Goal: Task Accomplishment & Management: Manage account settings

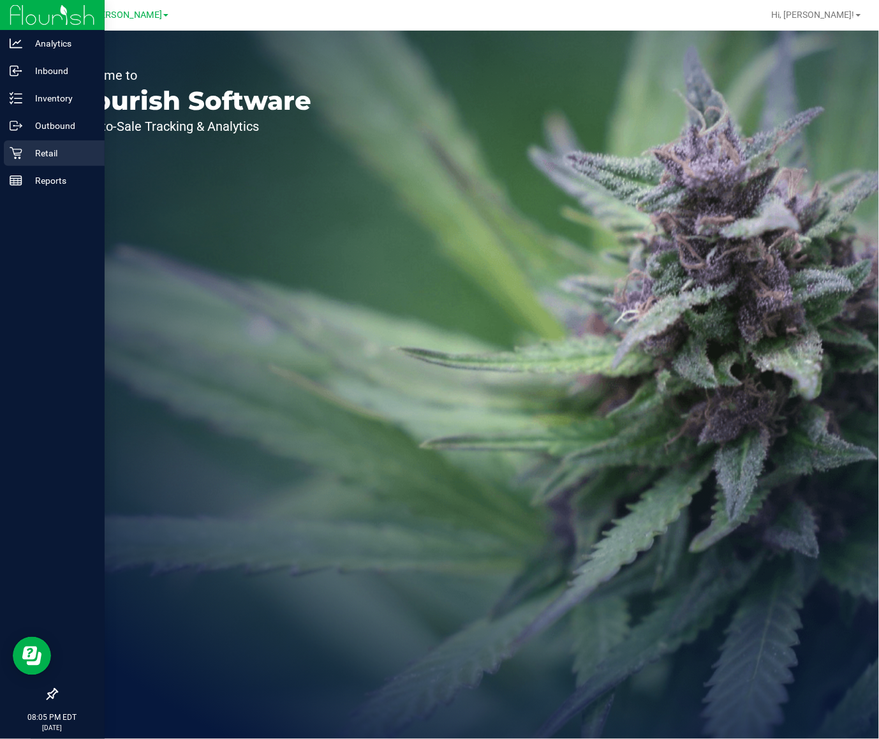
click at [4, 154] on div "Retail" at bounding box center [54, 153] width 101 height 26
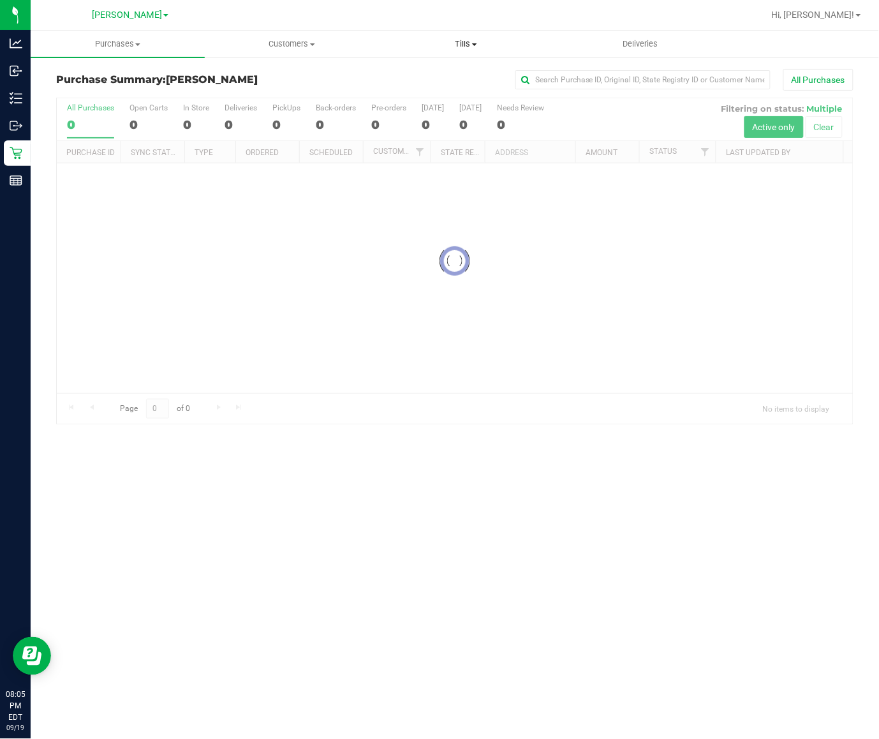
click at [489, 38] on span "Tills" at bounding box center [466, 43] width 173 height 11
click at [463, 80] on span "Manage tills" at bounding box center [422, 76] width 86 height 11
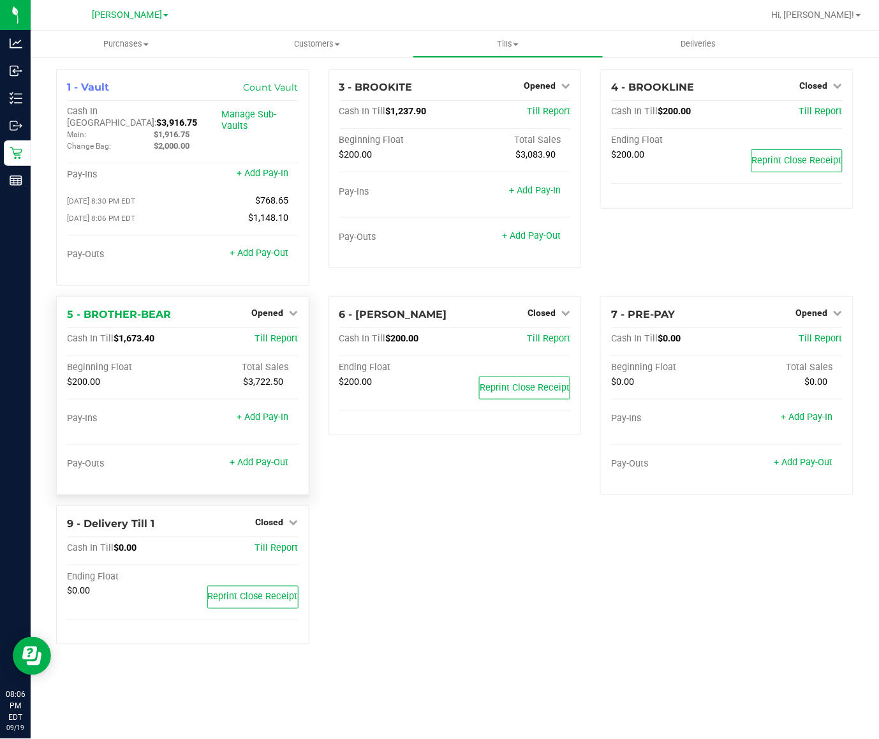
drag, startPoint x: 279, startPoint y: 294, endPoint x: 274, endPoint y: 311, distance: 18.0
click at [279, 296] on div "5 - BROTHER-BEAR Opened Close Till Cash In Till $1,673.40 Till Report Beginning…" at bounding box center [182, 395] width 253 height 199
click at [274, 311] on div "Opened" at bounding box center [275, 312] width 47 height 15
click at [272, 308] on span "Opened" at bounding box center [268, 313] width 32 height 10
click at [271, 335] on link "Close Till" at bounding box center [269, 339] width 34 height 10
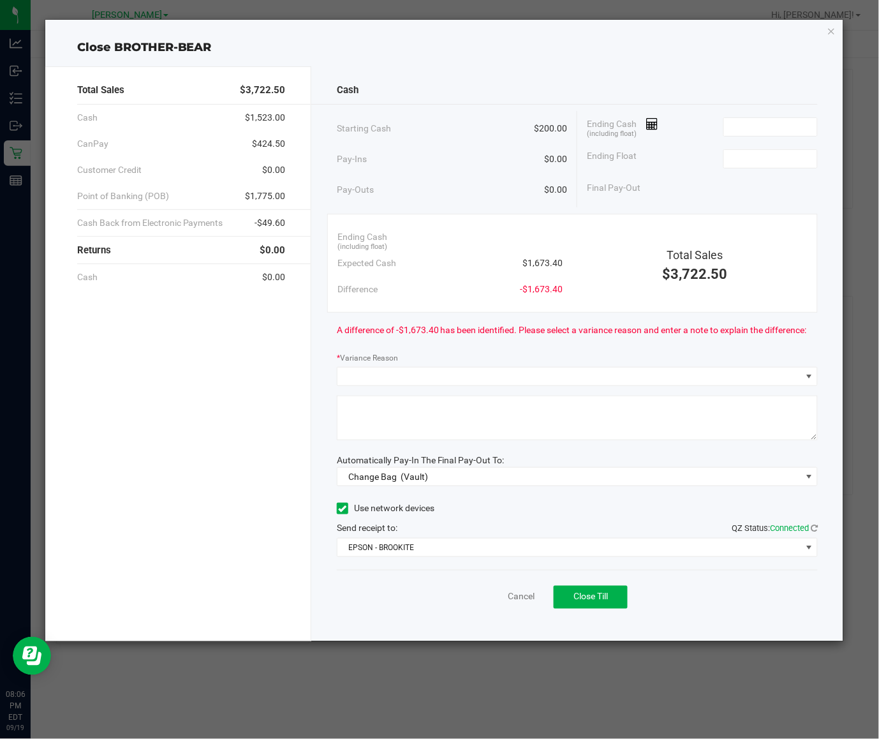
click at [586, 329] on span "A difference of -$1,673.40 has been identified. Please select a variance reason…" at bounding box center [572, 329] width 470 height 13
click at [780, 125] on input at bounding box center [771, 127] width 94 height 18
click at [488, 112] on div "Starting Cash $200.00" at bounding box center [452, 128] width 230 height 35
click at [755, 131] on input at bounding box center [771, 127] width 94 height 18
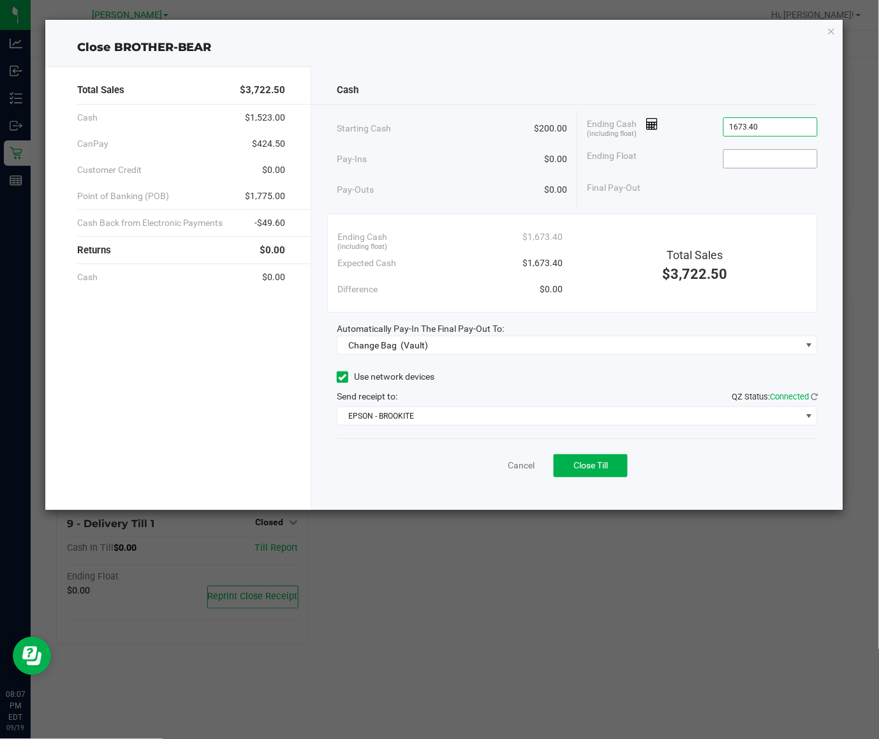
type input "$1,673.40"
click at [777, 161] on input at bounding box center [771, 159] width 94 height 18
type input "$200.00"
click at [498, 230] on div "Ending Cash (including float) $1,673.40" at bounding box center [451, 237] width 226 height 26
click at [498, 345] on span "Change Bag (Vault)" at bounding box center [570, 345] width 464 height 18
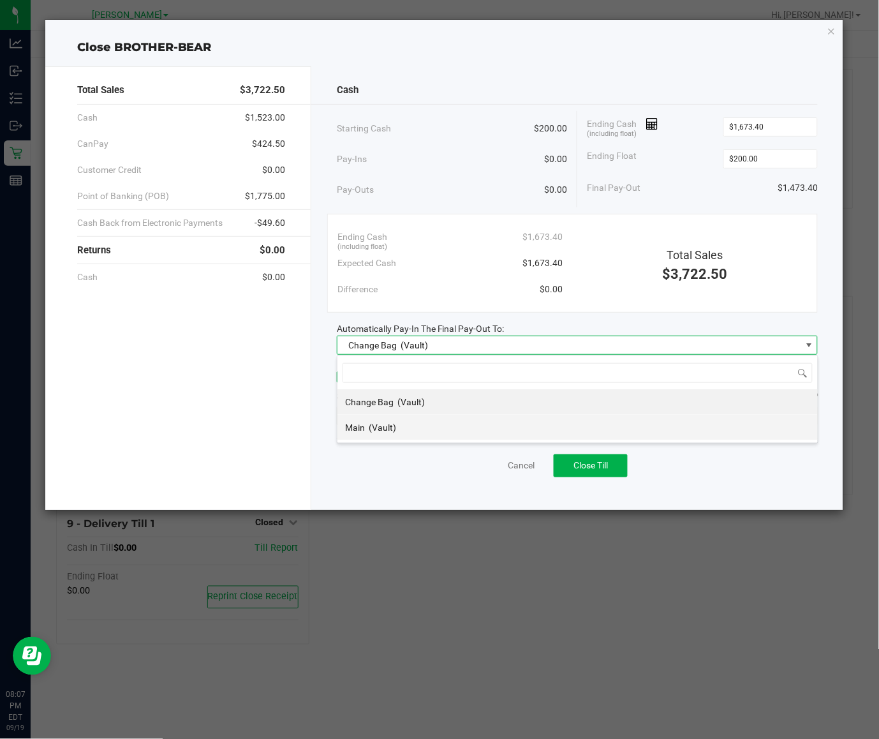
scroll to position [20, 480]
click at [480, 425] on li "Main (Vault)" at bounding box center [578, 428] width 480 height 26
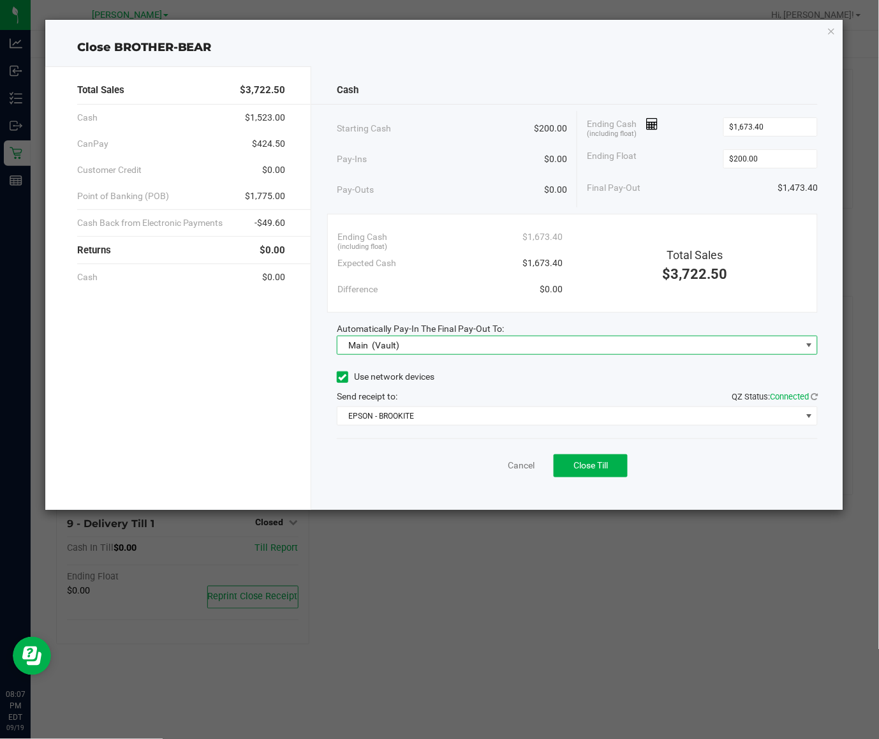
click at [477, 401] on div "Send receipt to: QZ Status: Connected" at bounding box center [577, 396] width 481 height 13
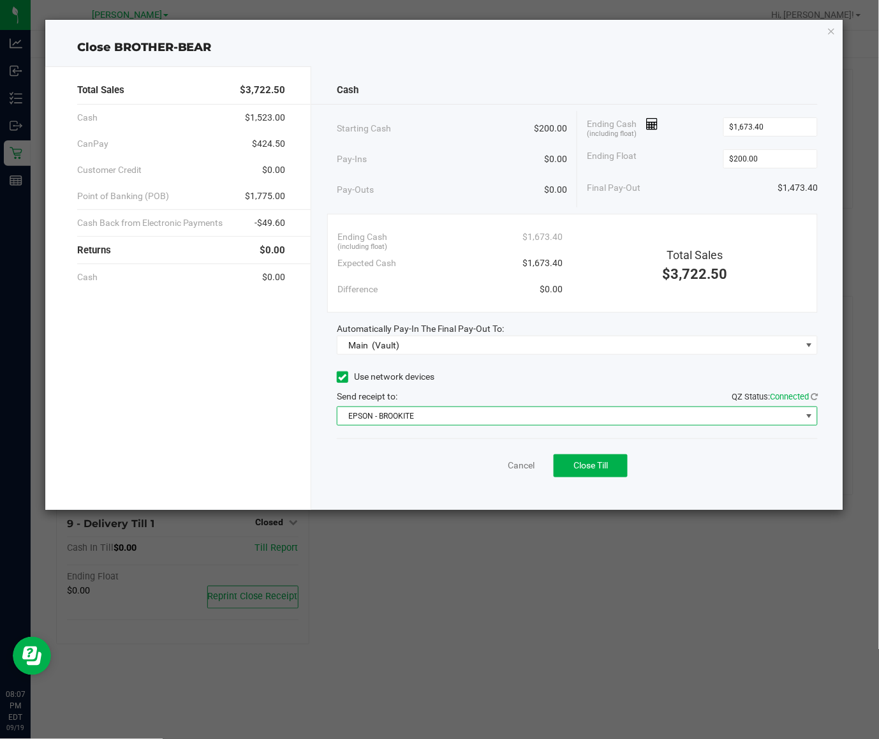
click at [473, 410] on span "EPSON - BROOKITE" at bounding box center [570, 416] width 464 height 18
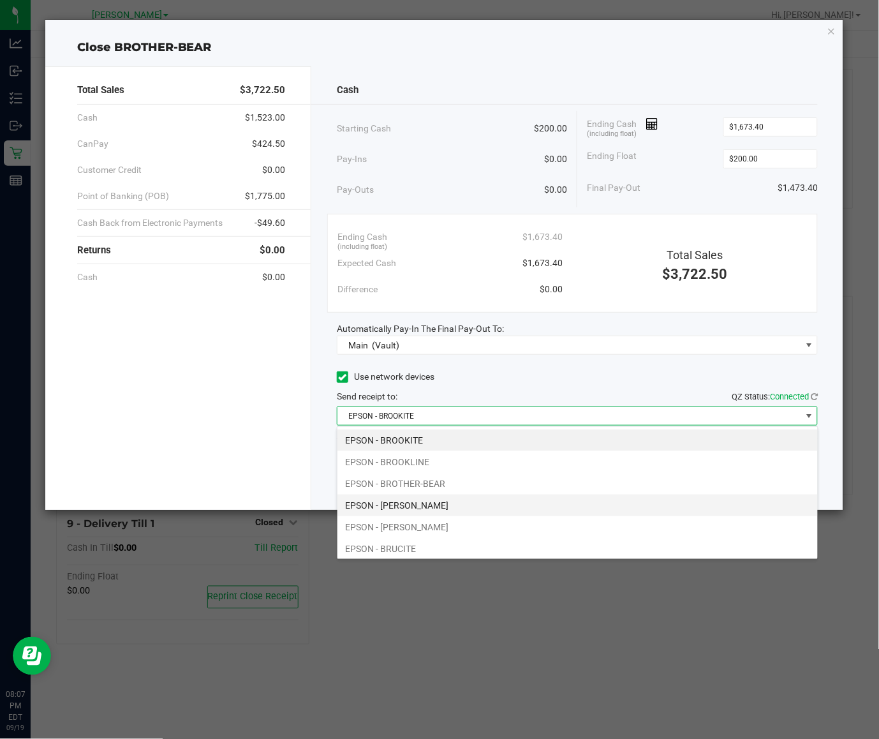
click at [471, 509] on li "EPSON - [PERSON_NAME]" at bounding box center [578, 505] width 480 height 22
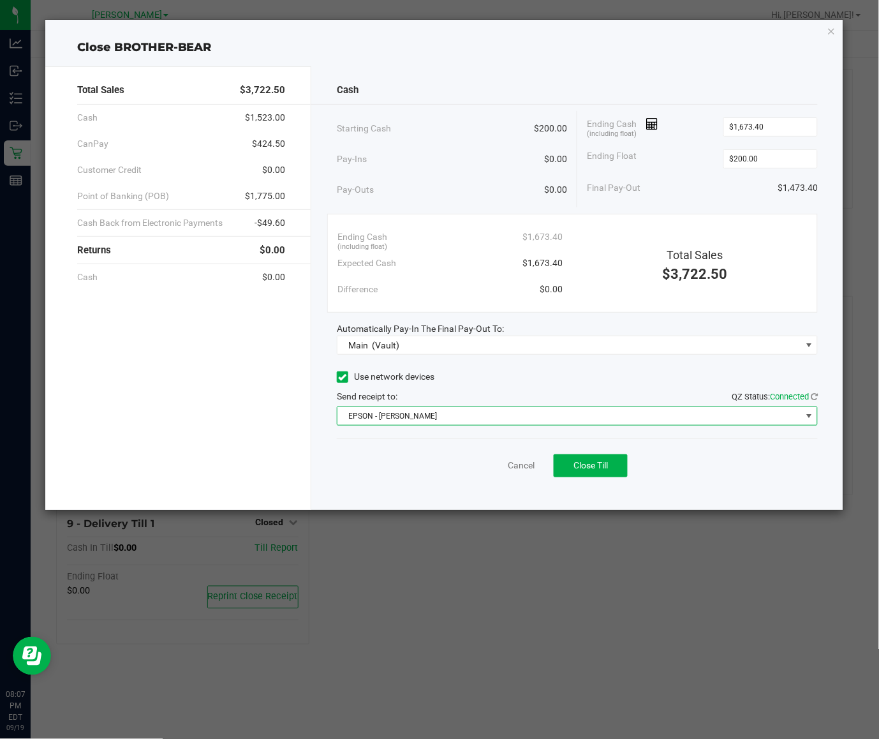
click at [490, 460] on div "Cancel Close Till" at bounding box center [577, 462] width 481 height 49
click at [477, 403] on div "Send receipt to: QZ Status: Connected" at bounding box center [577, 396] width 481 height 13
click at [477, 412] on span "EPSON - [PERSON_NAME]" at bounding box center [570, 416] width 464 height 18
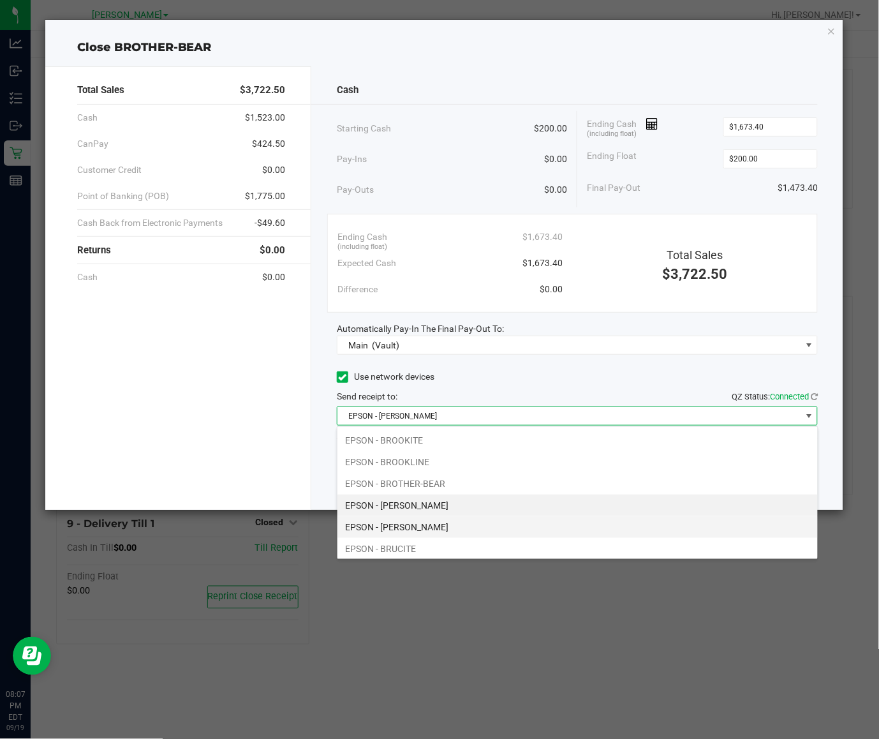
click at [464, 524] on li "EPSON - [PERSON_NAME]" at bounding box center [578, 527] width 480 height 22
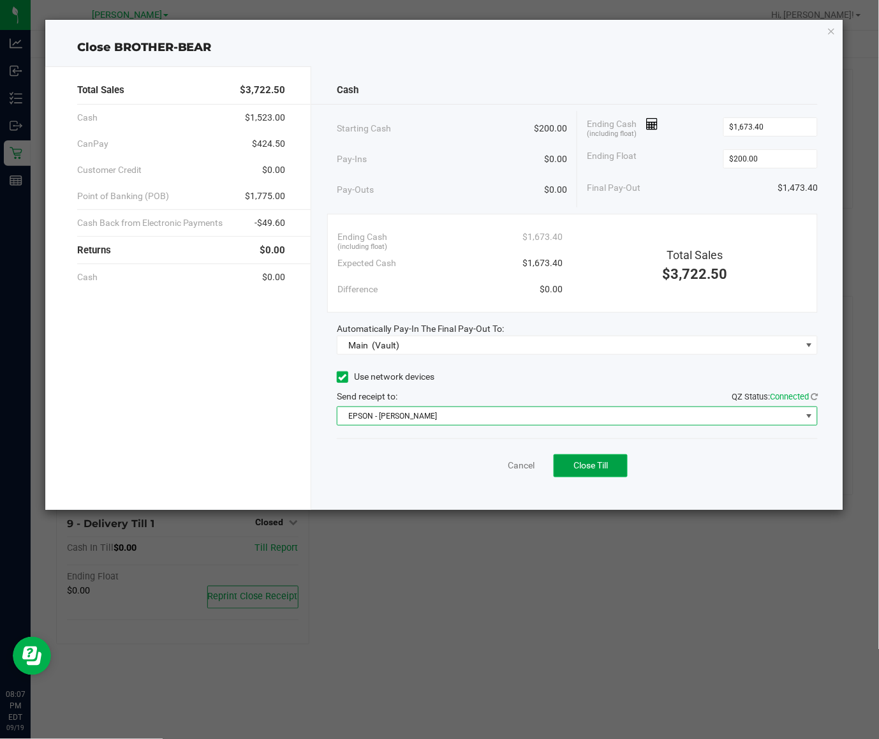
click at [606, 461] on span "Close Till" at bounding box center [591, 465] width 34 height 10
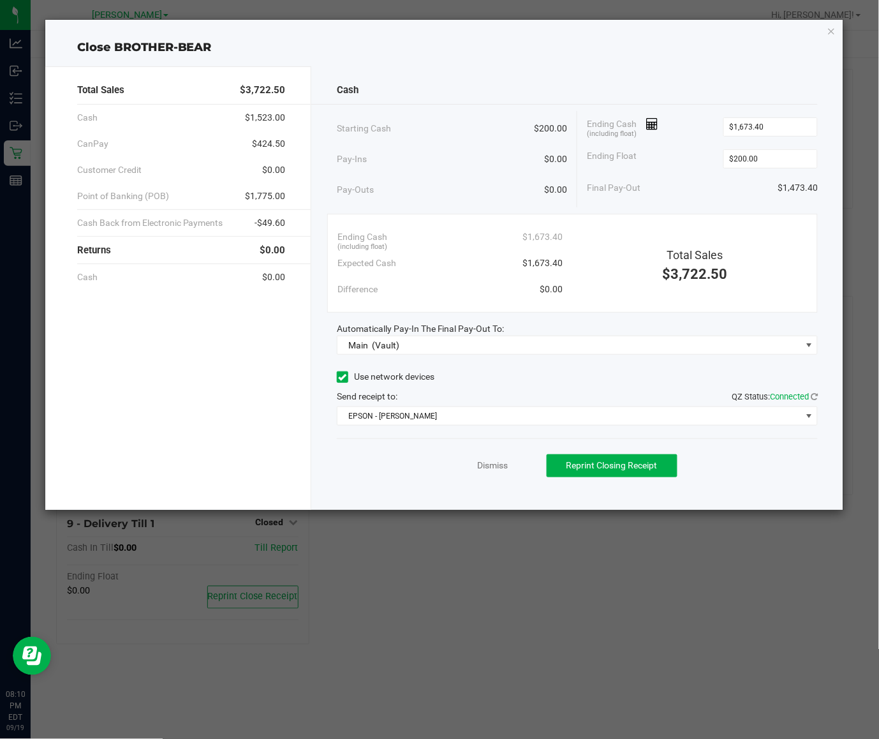
click at [480, 110] on div "Cash Starting Cash $200.00 Pay-Ins $0.00 Pay-Outs $0.00 Ending Cash (including …" at bounding box center [577, 287] width 532 height 443
click at [830, 27] on icon "button" at bounding box center [831, 30] width 9 height 15
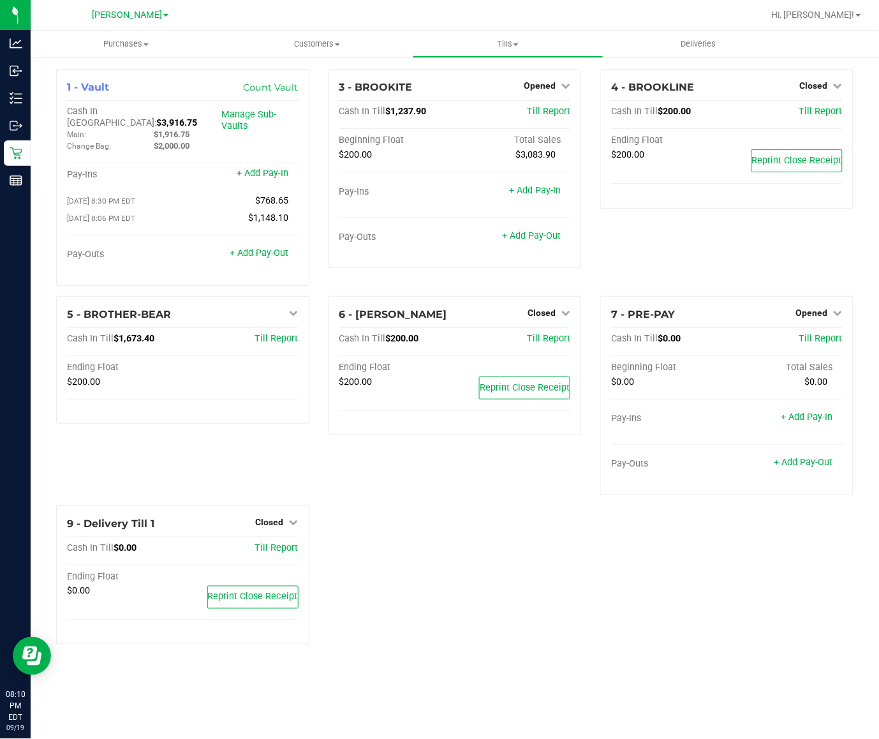
click at [426, 517] on div "1 - Vault Count Vault Cash In Vault: $3,916.75 Main: $1,916.75 Change Bag: $2,0…" at bounding box center [455, 362] width 817 height 586
click at [412, 457] on div "6 - [PERSON_NAME]-BANNER Closed Open Till Cash In Till $200.00 Till Report Endi…" at bounding box center [455, 400] width 272 height 209
click at [448, 522] on div "1 - Vault Count Vault Cash In Vault: $5,390.15 Main: $3,390.15 Change Bag: $2,0…" at bounding box center [455, 362] width 817 height 586
click at [413, 514] on div "1 - Vault Count Vault Cash In Vault: $5,390.15 Main: $3,390.15 Change Bag: $2,0…" at bounding box center [455, 362] width 817 height 586
click at [555, 86] on span "Opened" at bounding box center [540, 85] width 32 height 10
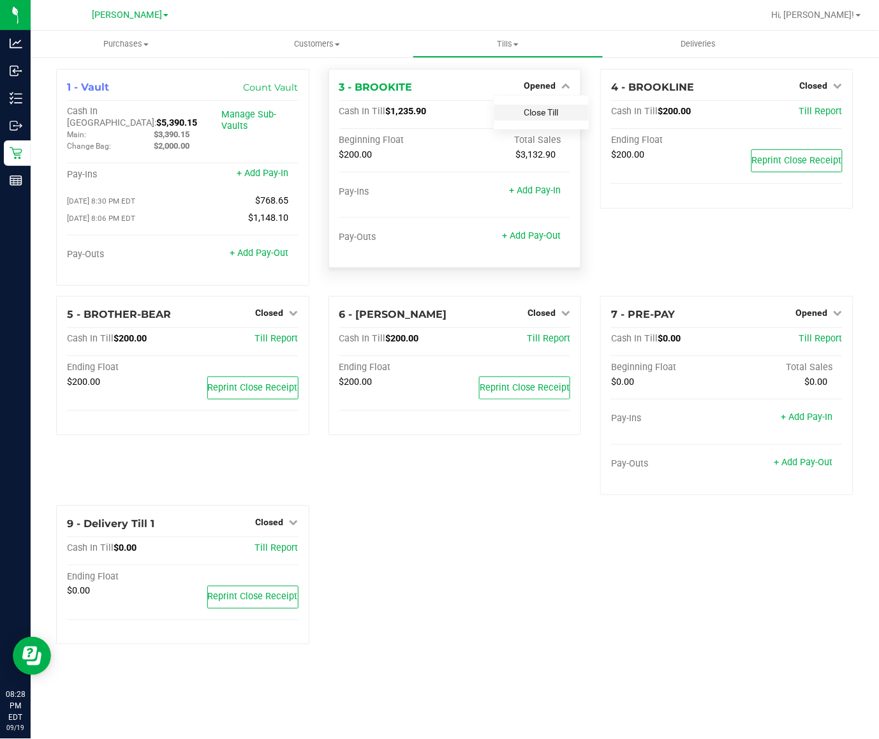
click at [531, 110] on link "Close Till" at bounding box center [541, 112] width 34 height 10
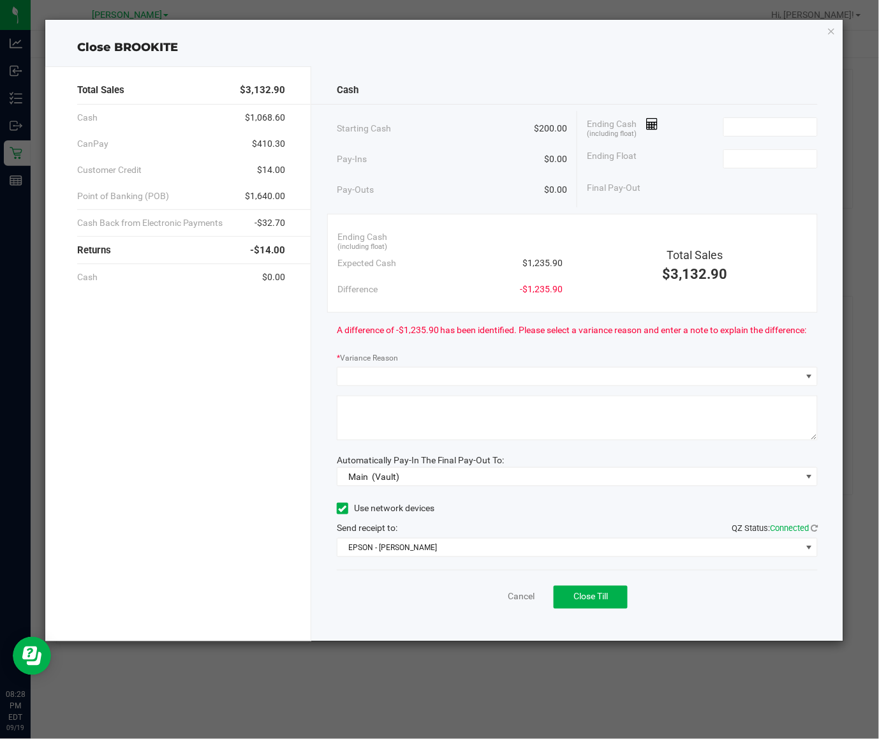
click at [649, 308] on div "Ending Cash (including float) Expected Cash $1,235.90 Difference -$1,235.90 Tot…" at bounding box center [572, 263] width 491 height 99
drag, startPoint x: 480, startPoint y: 179, endPoint x: 661, endPoint y: 130, distance: 187.1
click at [480, 179] on div "Pay-Outs $0.00" at bounding box center [452, 189] width 230 height 35
click at [785, 123] on input at bounding box center [771, 127] width 94 height 18
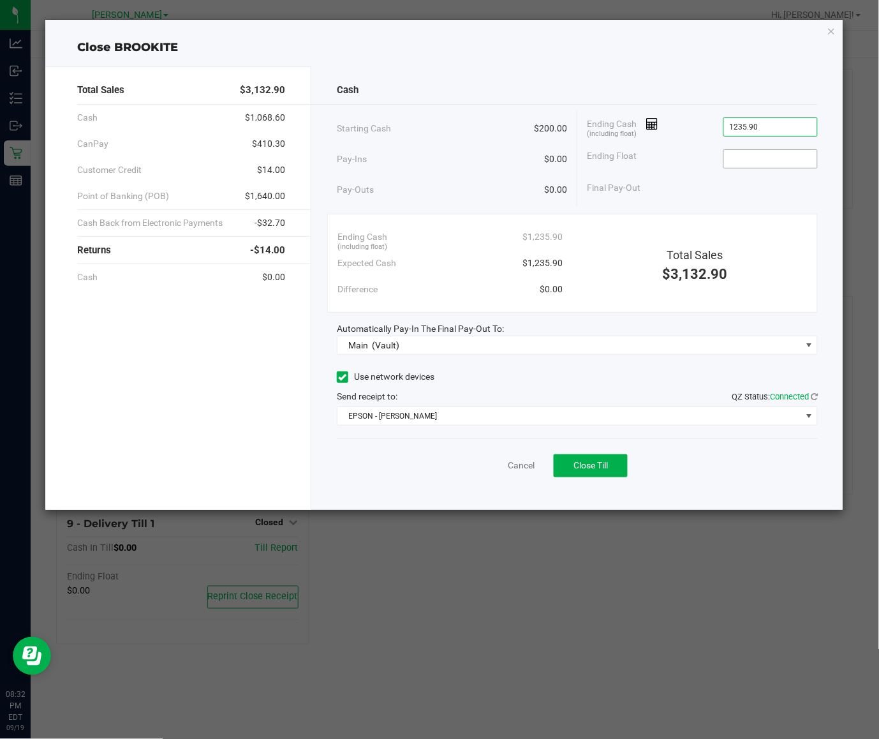
type input "$1,235.90"
click at [775, 155] on input at bounding box center [771, 159] width 94 height 18
type input "$200.00"
click at [486, 144] on div "Starting Cash $200.00" at bounding box center [452, 128] width 230 height 35
click at [595, 463] on span "Close Till" at bounding box center [591, 465] width 34 height 10
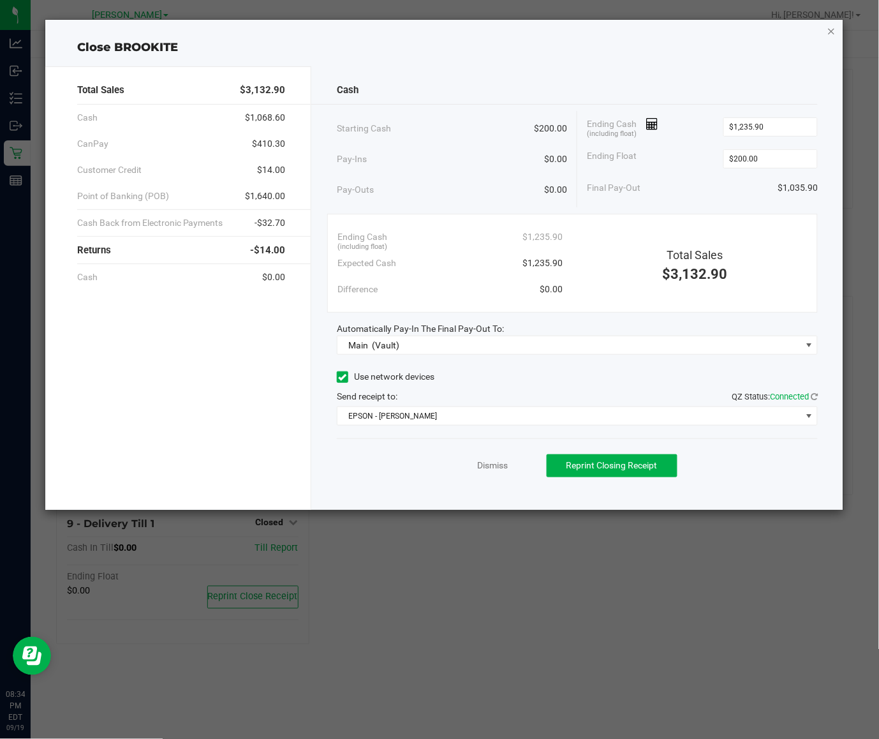
click at [833, 34] on icon "button" at bounding box center [831, 30] width 9 height 15
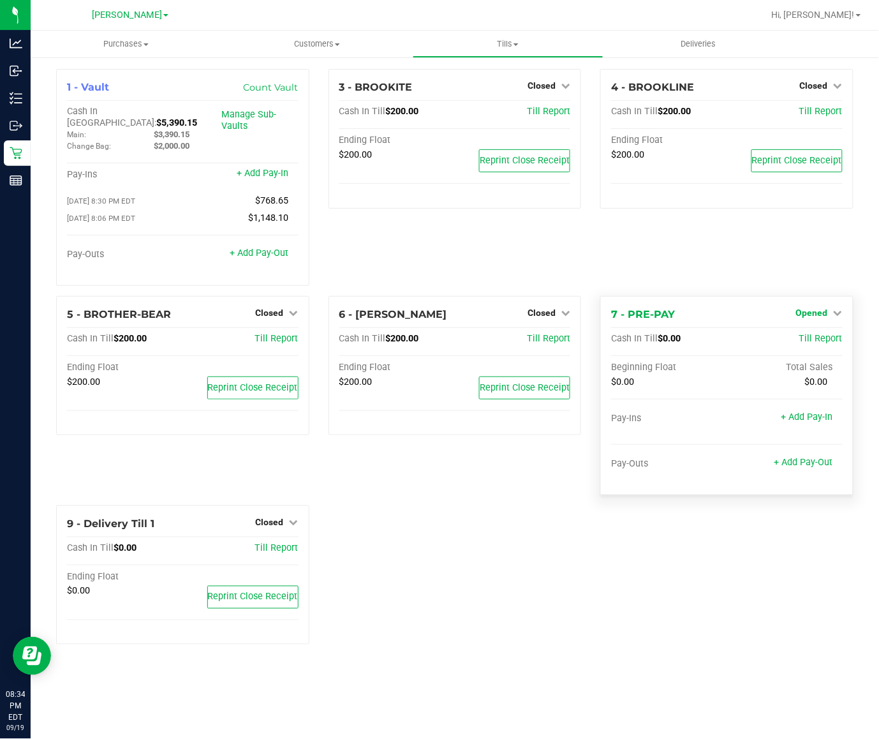
click at [808, 309] on span "Opened" at bounding box center [812, 313] width 32 height 10
click at [796, 339] on div "Close Till" at bounding box center [813, 339] width 94 height 16
click at [805, 334] on link "Close Till" at bounding box center [813, 339] width 34 height 10
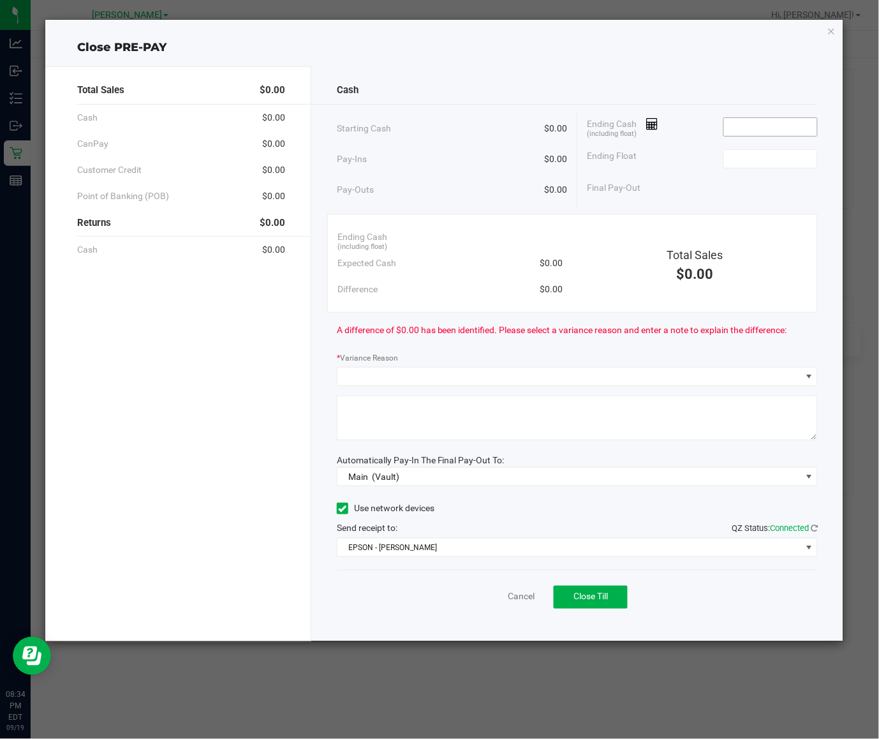
click at [761, 135] on input at bounding box center [771, 127] width 94 height 18
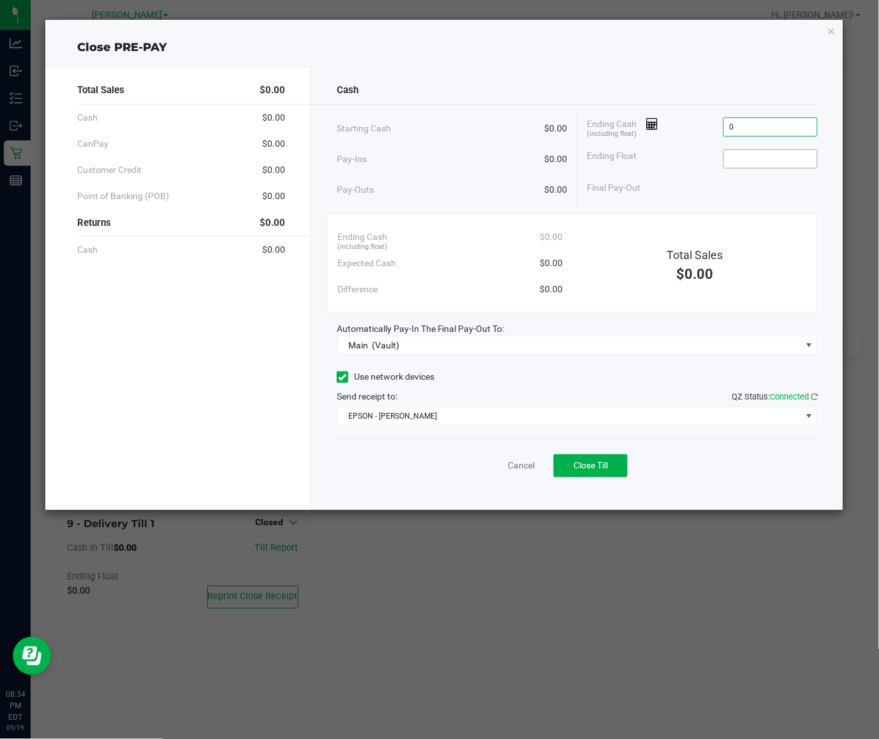
type input "$0.00"
click at [760, 156] on input at bounding box center [771, 159] width 94 height 18
type input "$0.00"
click at [531, 190] on div "Pay-Outs $0.00" at bounding box center [452, 189] width 230 height 35
click at [601, 466] on span "Close Till" at bounding box center [591, 465] width 34 height 10
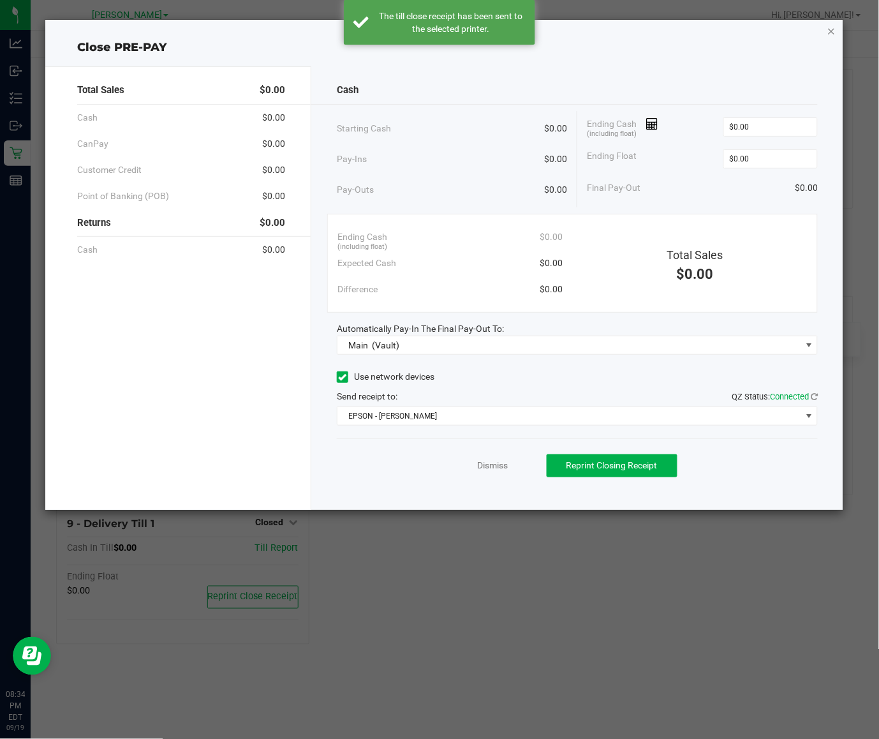
click at [827, 33] on icon "button" at bounding box center [831, 30] width 9 height 15
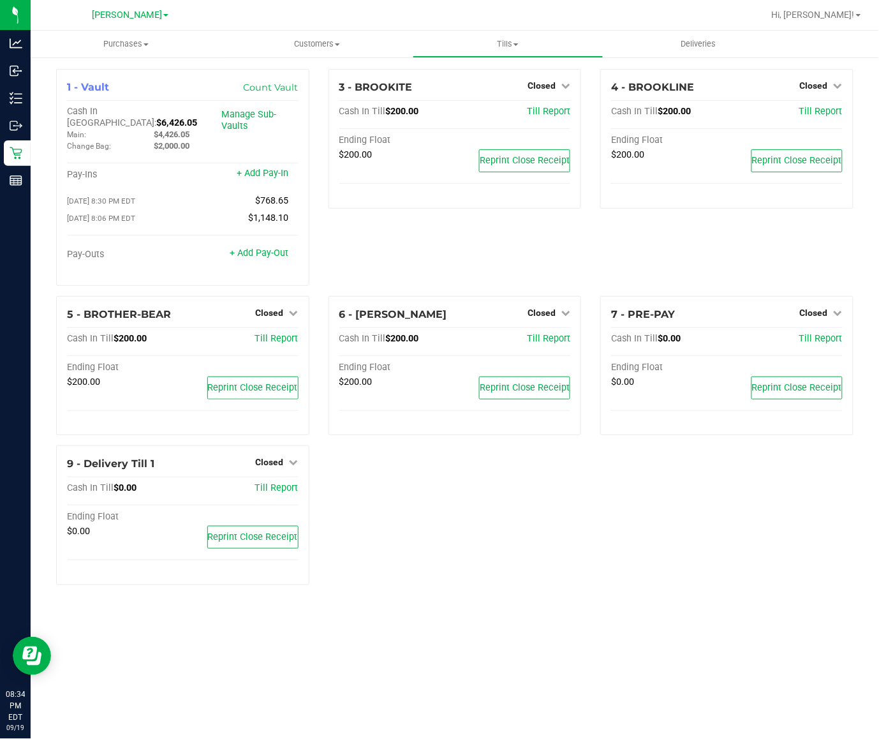
click at [427, 244] on div "3 - BROOKITE Closed Open Till Cash In Till $200.00 Till Report Ending Float $20…" at bounding box center [455, 182] width 272 height 227
click at [343, 282] on div "3 - BROOKITE Closed Open Till Cash In Till $200.00 Till Report Ending Float $20…" at bounding box center [455, 182] width 272 height 227
click at [514, 47] on span "Tills" at bounding box center [507, 43] width 189 height 11
click at [525, 87] on span "Reconcile e-payments" at bounding box center [476, 92] width 127 height 11
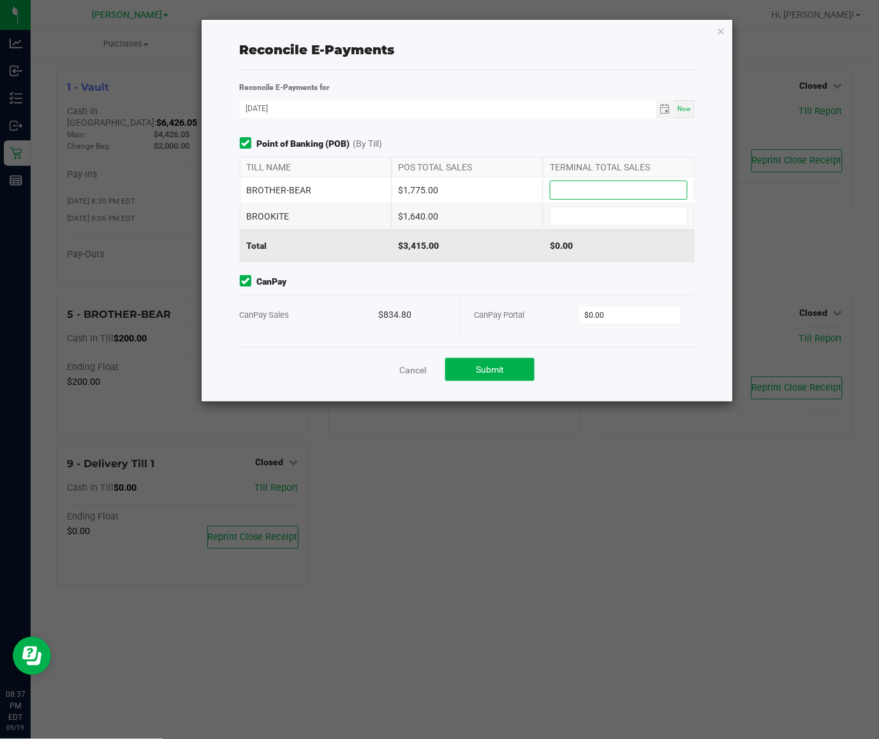
click at [642, 187] on input at bounding box center [619, 190] width 137 height 18
type input "$1,775.00"
click at [618, 218] on input at bounding box center [619, 216] width 137 height 18
type input "$1,640.00"
click at [627, 308] on input "0" at bounding box center [630, 315] width 103 height 18
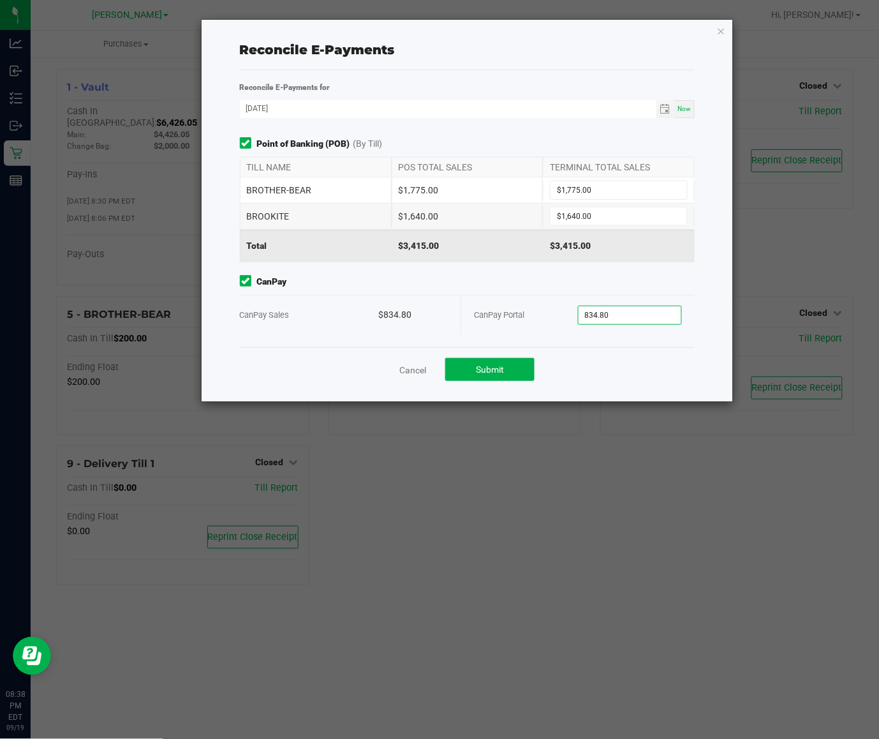
type input "$834.80"
click at [537, 366] on div "Cancel Submit" at bounding box center [468, 369] width 456 height 44
click at [524, 371] on button "Submit" at bounding box center [489, 369] width 89 height 23
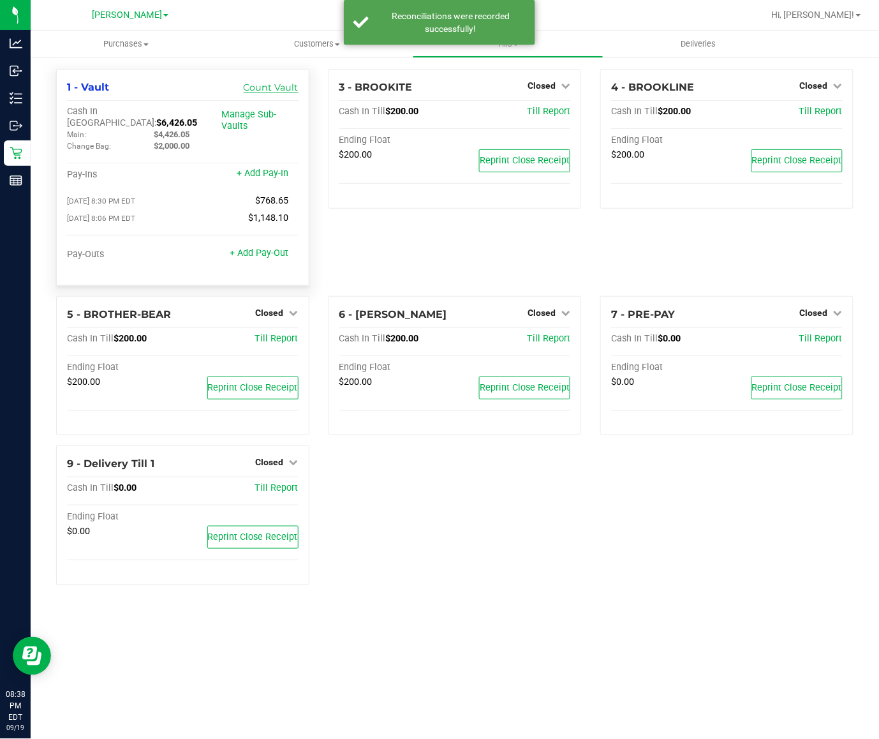
click at [272, 93] on link "Count Vault" at bounding box center [271, 87] width 55 height 11
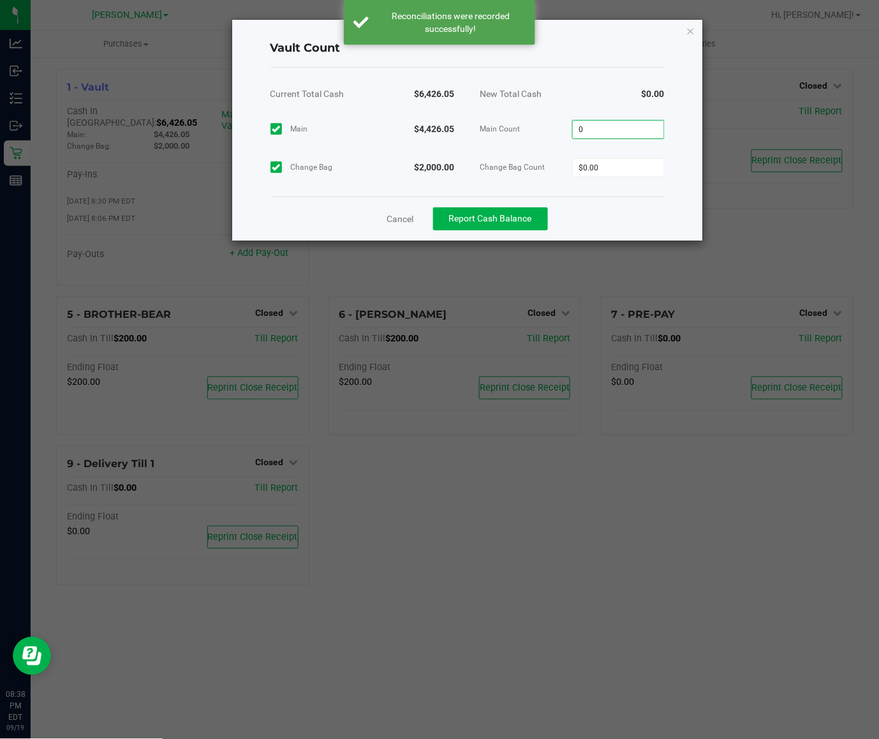
click at [636, 123] on input "0" at bounding box center [618, 130] width 91 height 18
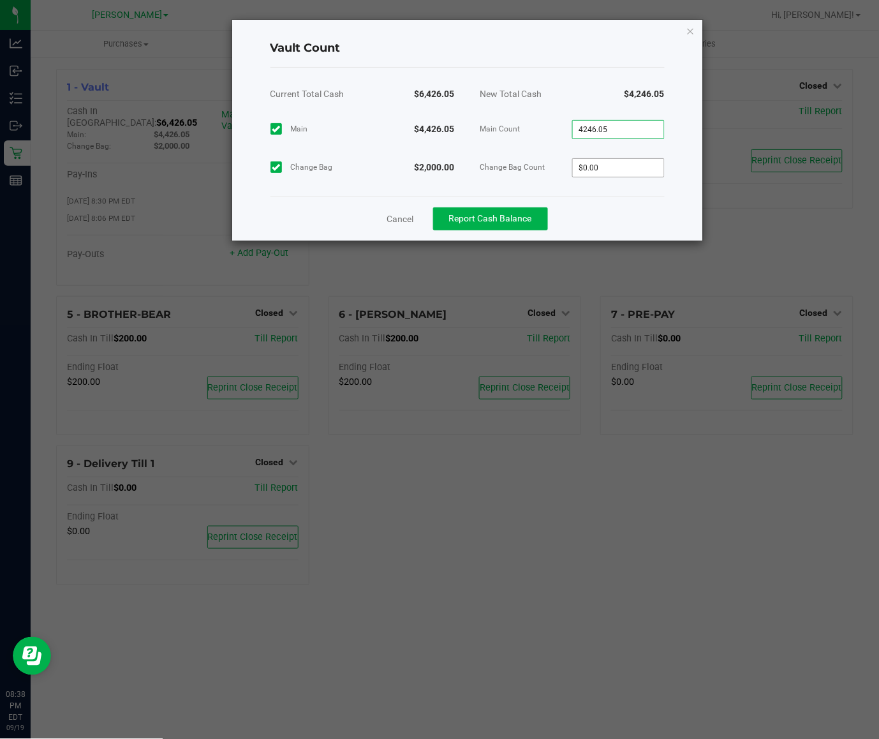
type input "$4,246.05"
click at [614, 161] on div "Main $4,426.05 Main Count $4,246.05 Change Bag $2,000.00 Change Bag Count 0" at bounding box center [468, 148] width 394 height 77
type input "2"
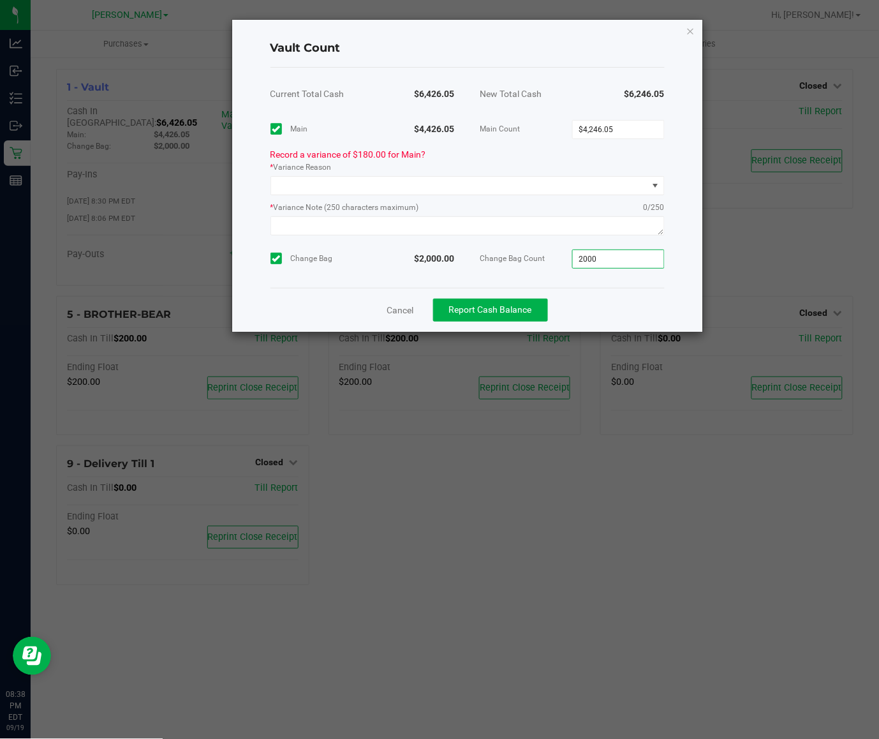
type input "$2,000.00"
click at [500, 251] on div "Change Bag $2,000.00 Change Bag Count $2,000.00" at bounding box center [468, 258] width 394 height 38
click at [627, 134] on input "4246.05" at bounding box center [618, 130] width 91 height 18
type input "6"
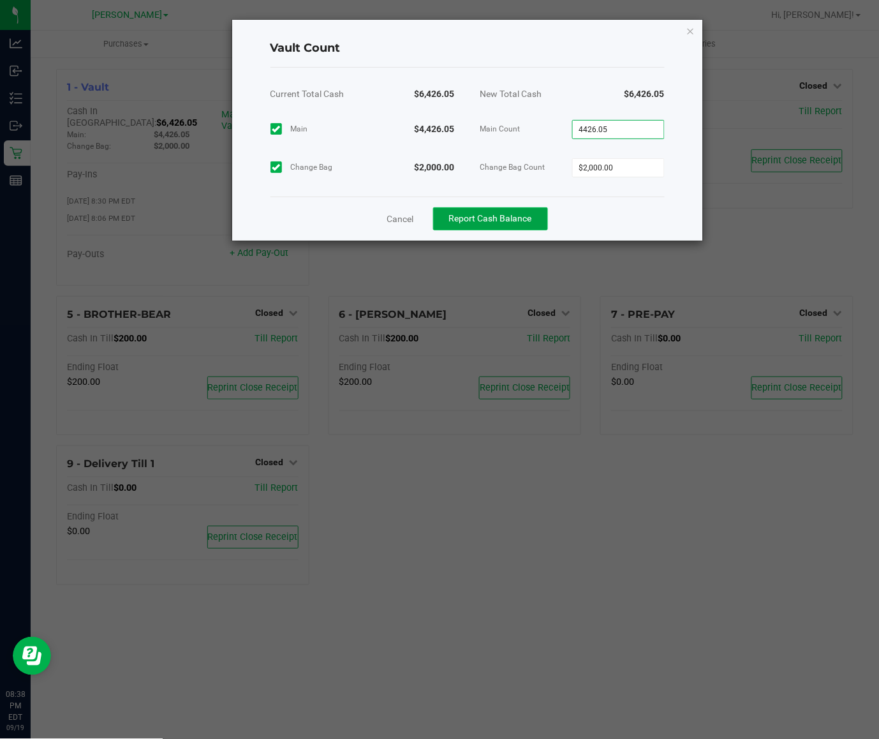
type input "$4,426.05"
click at [521, 214] on span "Report Cash Balance" at bounding box center [490, 218] width 83 height 10
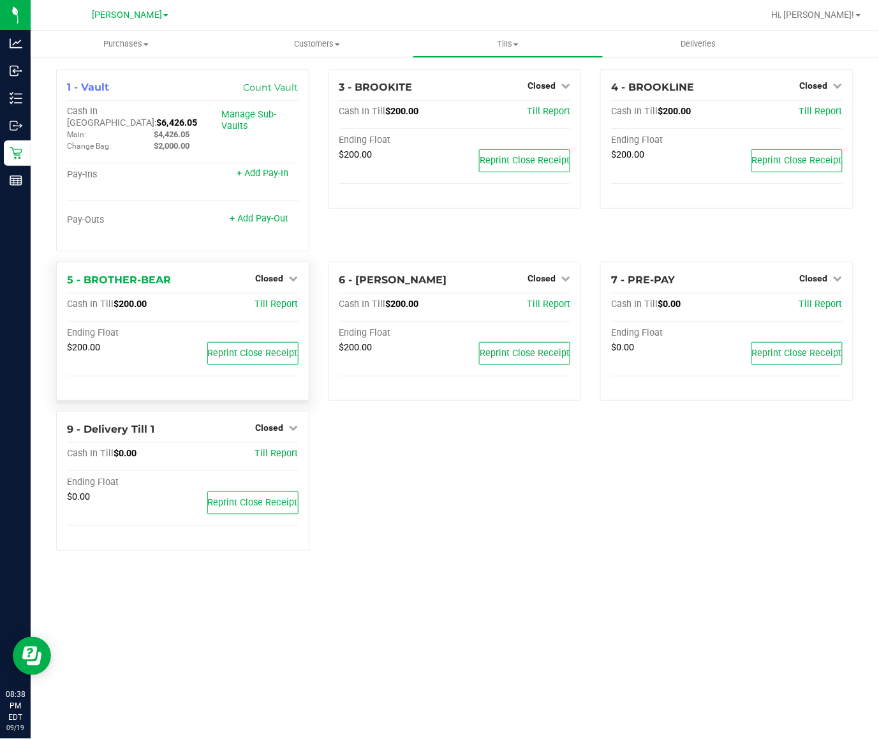
drag, startPoint x: 453, startPoint y: 566, endPoint x: 159, endPoint y: 269, distance: 417.3
click at [454, 566] on div "Purchases Summary of purchases Fulfillment All purchases Customers All customer…" at bounding box center [455, 385] width 849 height 708
click at [565, 479] on div "1 - Vault Count Vault Cash In Vault: $6,426.05 Main: $4,426.05 Change Bag: $2,0…" at bounding box center [455, 315] width 817 height 492
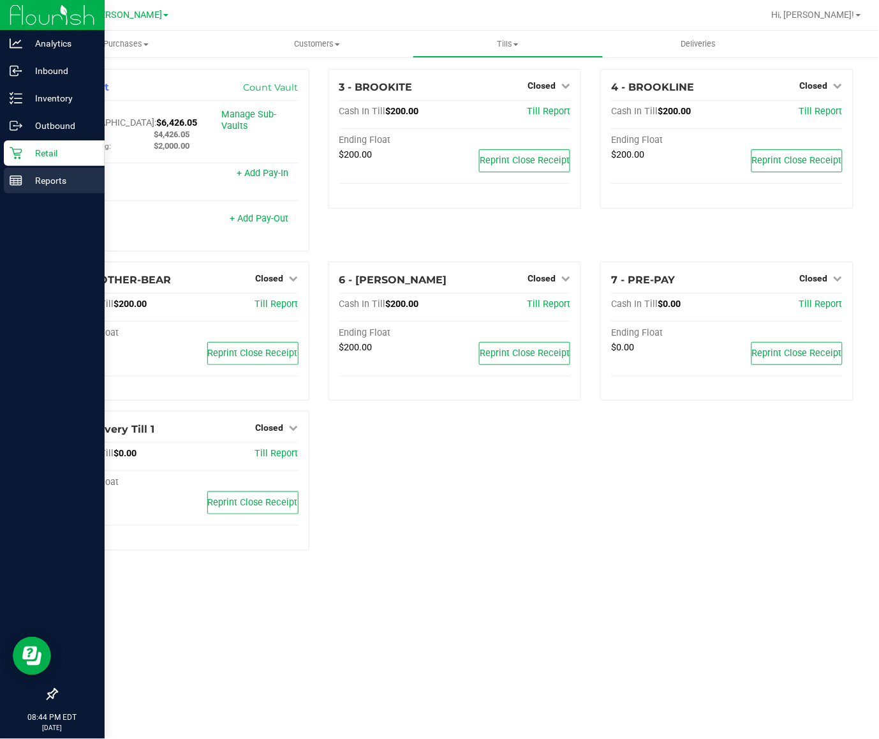
click at [43, 187] on p "Reports" at bounding box center [60, 180] width 77 height 15
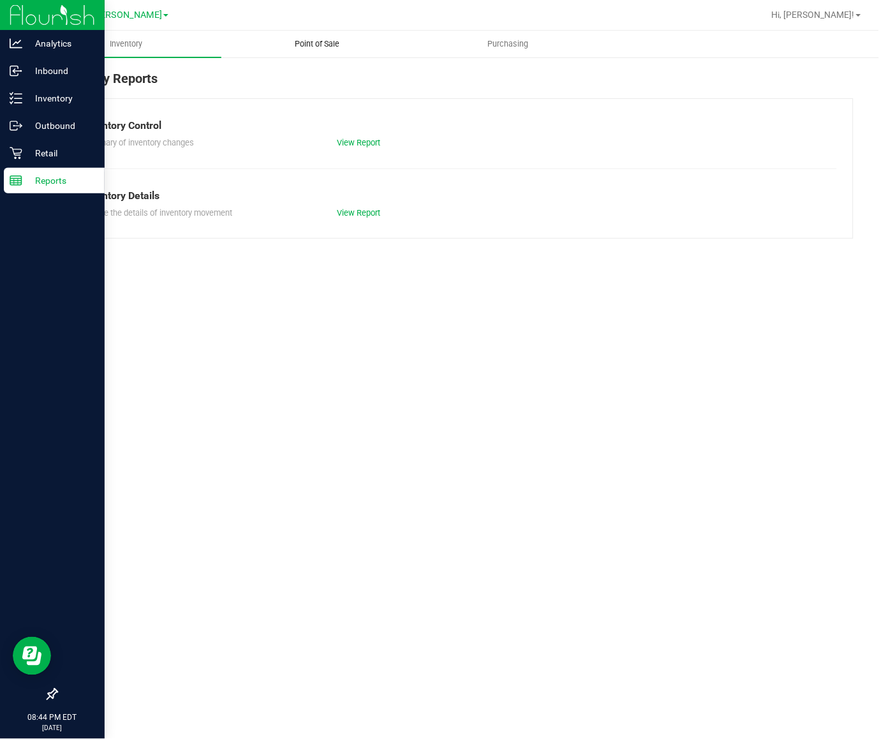
click at [301, 36] on uib-tab-heading "Point of Sale" at bounding box center [316, 44] width 189 height 26
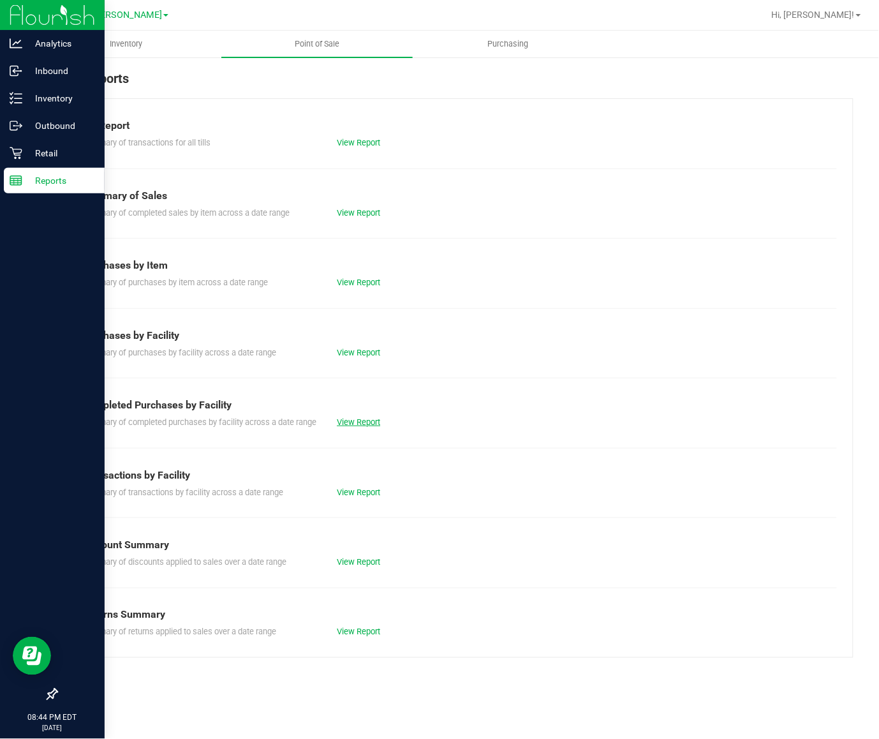
click at [337, 419] on link "View Report" at bounding box center [358, 422] width 43 height 10
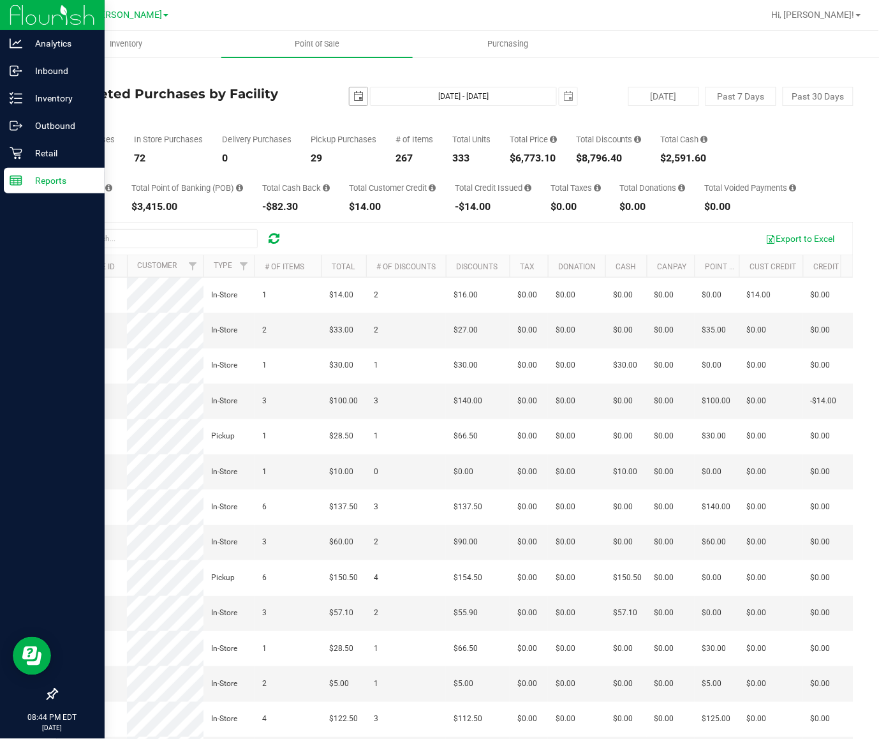
click at [353, 96] on span "select" at bounding box center [358, 96] width 10 height 10
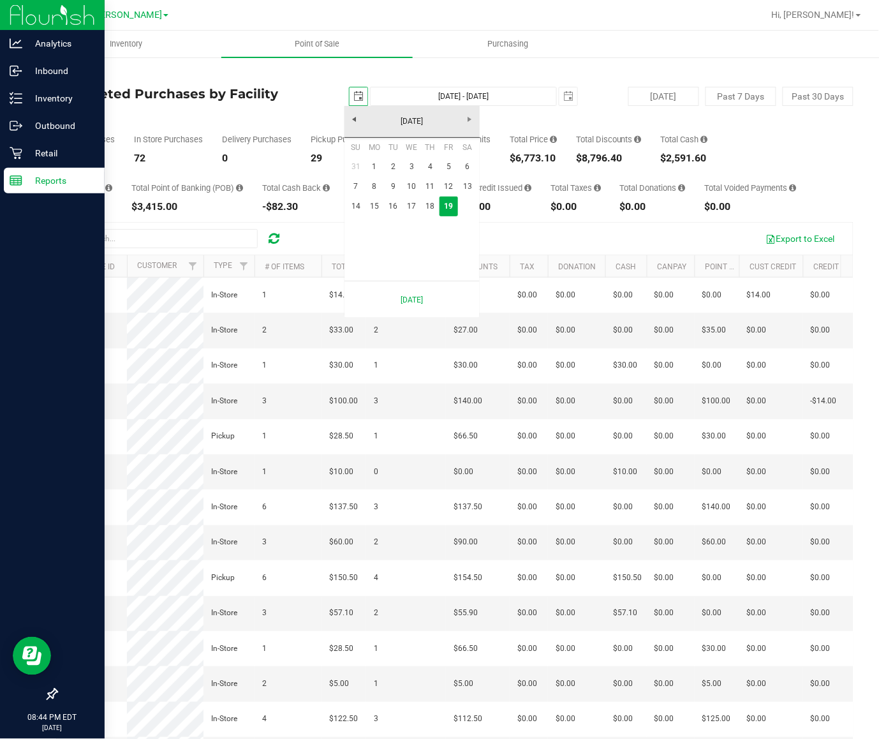
scroll to position [0, 32]
click at [367, 202] on link "15" at bounding box center [375, 207] width 19 height 20
type input "2025-09-15"
type input "Sep 15, 2025 - Sep 19, 2025"
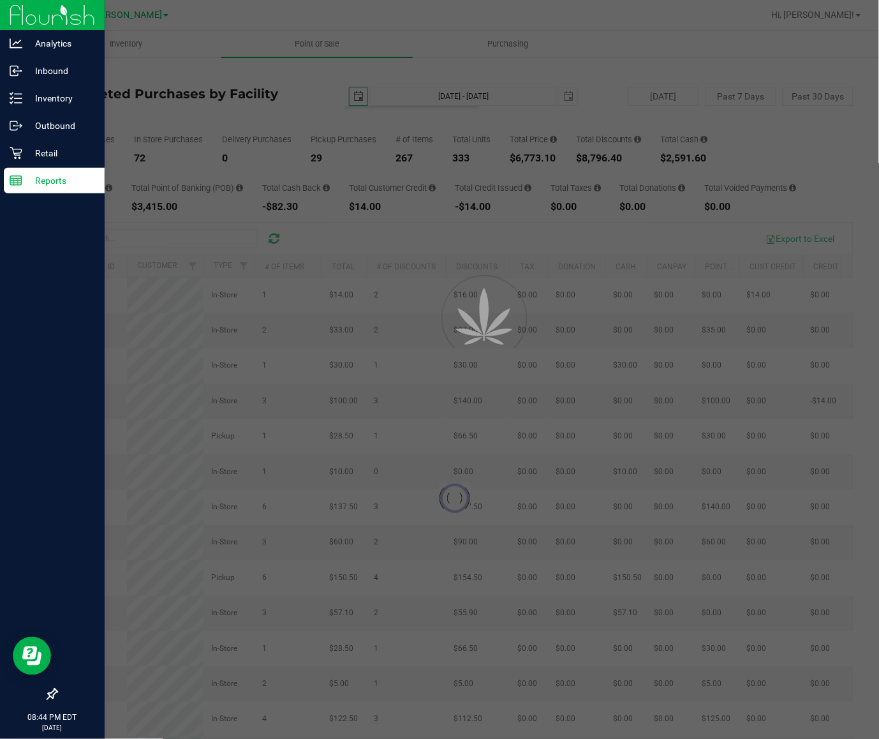
click at [359, 202] on div "$14.00" at bounding box center [392, 207] width 87 height 10
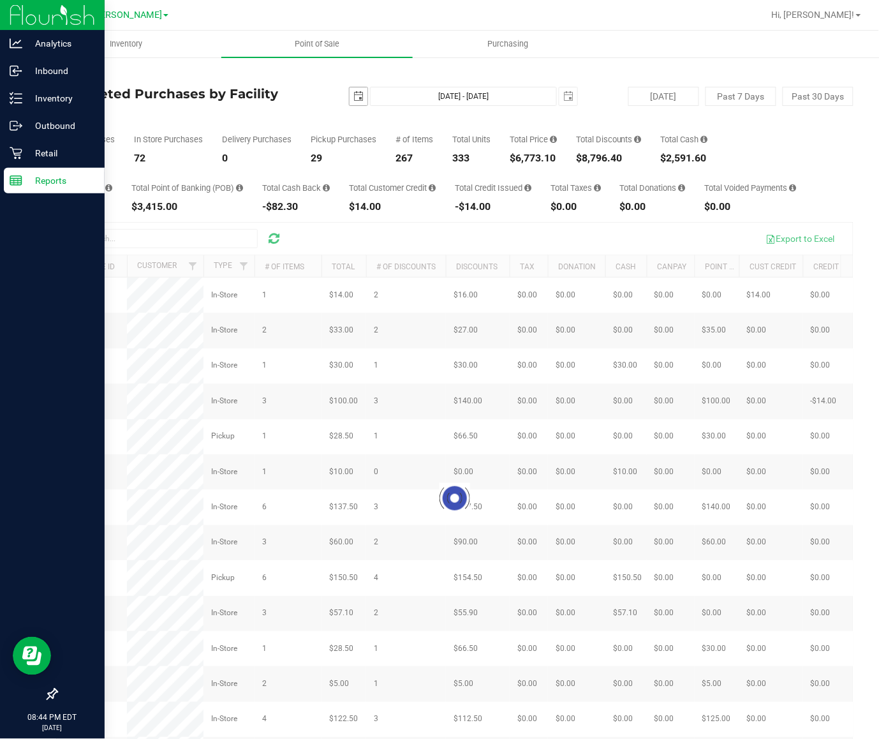
click at [353, 100] on span "select" at bounding box center [358, 96] width 10 height 10
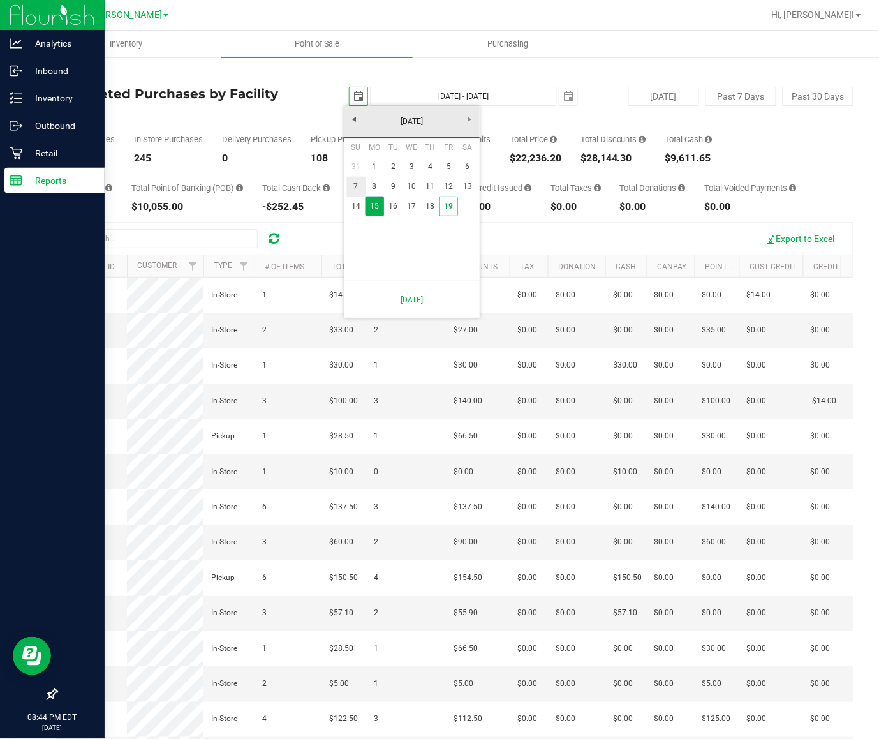
scroll to position [0, 32]
click at [352, 206] on link "14" at bounding box center [356, 207] width 19 height 20
type input "2025-09-14"
type input "Sep 14, 2025 - Sep 19, 2025"
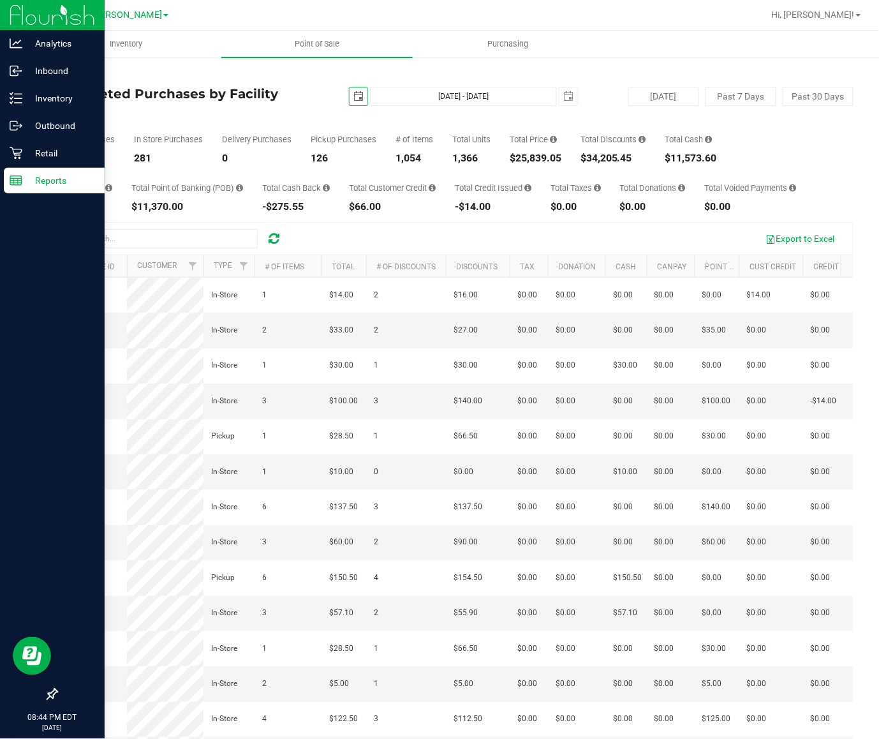
click at [353, 96] on span "select" at bounding box center [358, 96] width 10 height 10
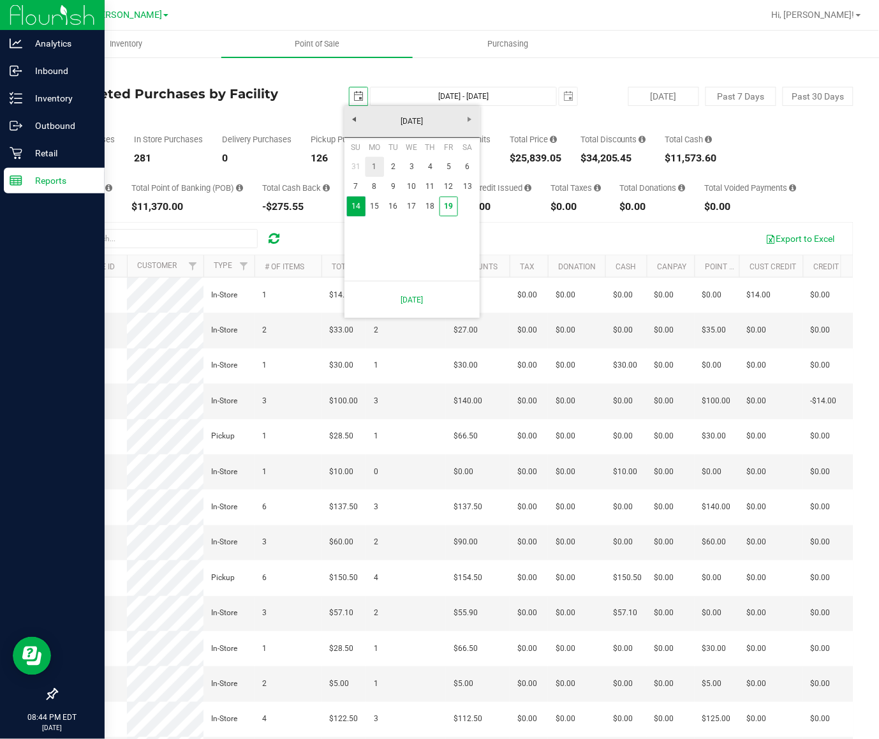
click at [380, 163] on link "1" at bounding box center [375, 167] width 19 height 20
type input "2025-09-01"
type input "Sep 1, 2025 - Sep 19, 2025"
